Goal: Browse casually: Explore the website without a specific task or goal

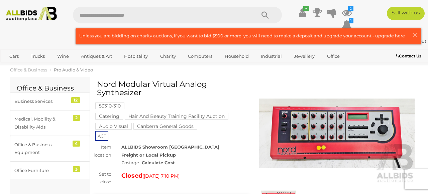
scroll to position [98, 0]
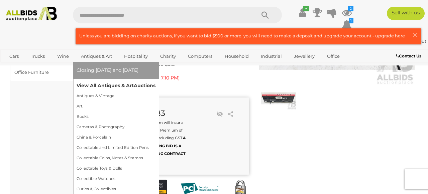
click at [106, 87] on link "View All Antiques & Art Auctions" at bounding box center [115, 85] width 79 height 10
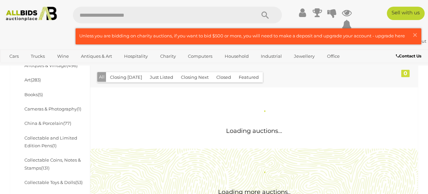
scroll to position [136, 0]
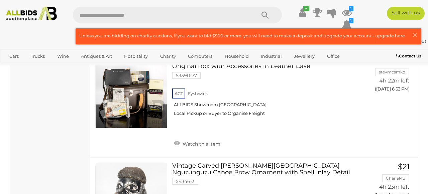
scroll to position [5055, 0]
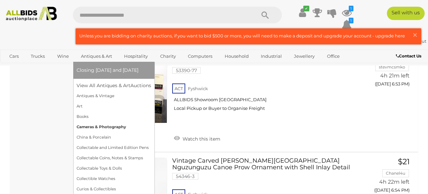
click at [98, 126] on link "Cameras & Photography" at bounding box center [113, 127] width 74 height 10
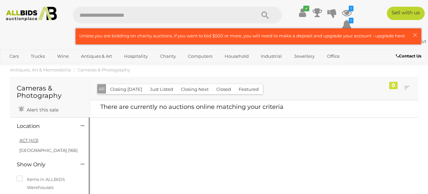
click at [28, 138] on link "ACT (413)" at bounding box center [28, 140] width 19 height 5
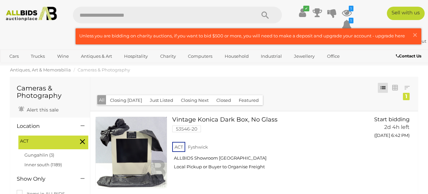
click at [60, 69] on span "Antiques, Art & Memorabilia" at bounding box center [40, 69] width 61 height 5
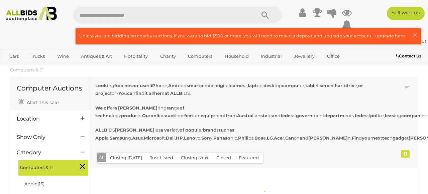
scroll to position [25, 0]
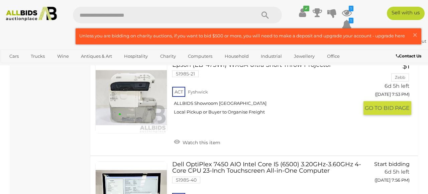
scroll to position [3371, 0]
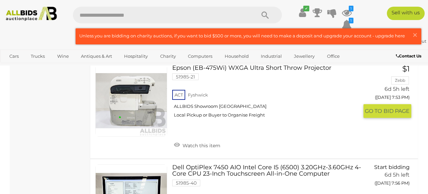
click at [141, 107] on link at bounding box center [131, 101] width 72 height 72
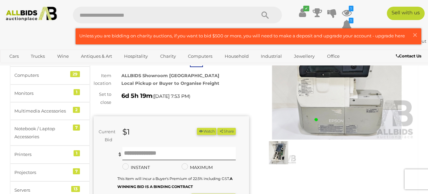
scroll to position [48, 0]
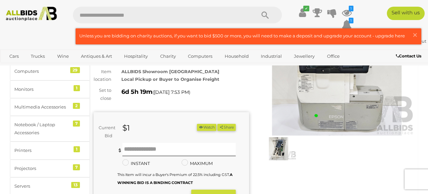
click at [282, 151] on img at bounding box center [278, 148] width 35 height 23
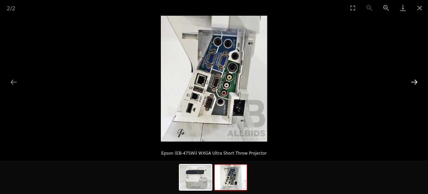
click at [417, 80] on button "Next slide" at bounding box center [414, 81] width 14 height 13
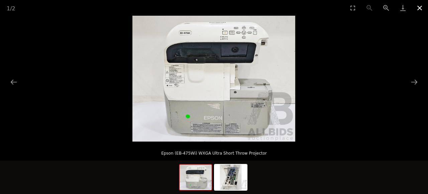
click at [417, 9] on button "Close gallery" at bounding box center [419, 8] width 17 height 16
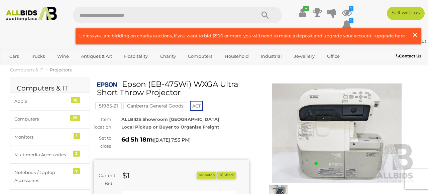
click at [414, 33] on span "×" at bounding box center [415, 34] width 6 height 13
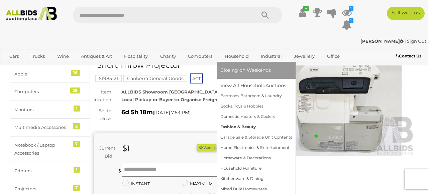
scroll to position [28, 0]
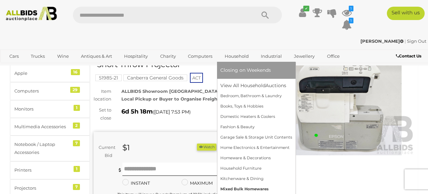
click at [235, 190] on link "Mixed Bulk Homewares" at bounding box center [256, 189] width 72 height 10
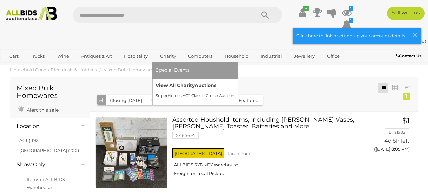
click at [171, 86] on link "View All Charity Auctions" at bounding box center [195, 85] width 78 height 10
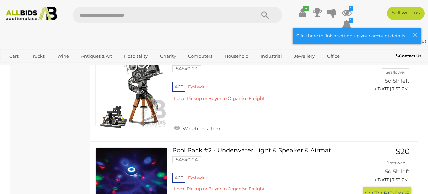
scroll to position [2096, 0]
